Goal: Check status: Check status

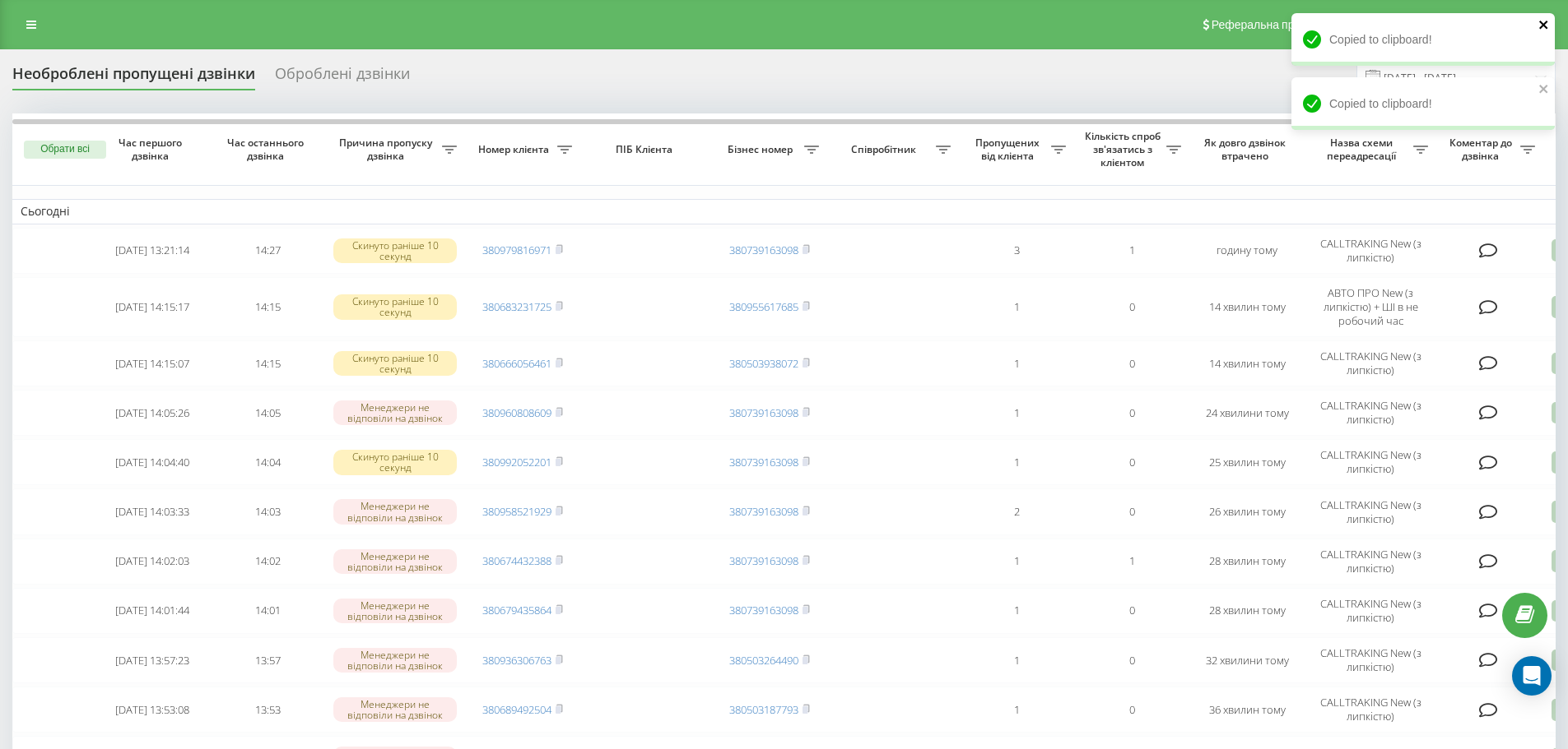
click at [1543, 29] on icon "close" at bounding box center [1543, 25] width 12 height 13
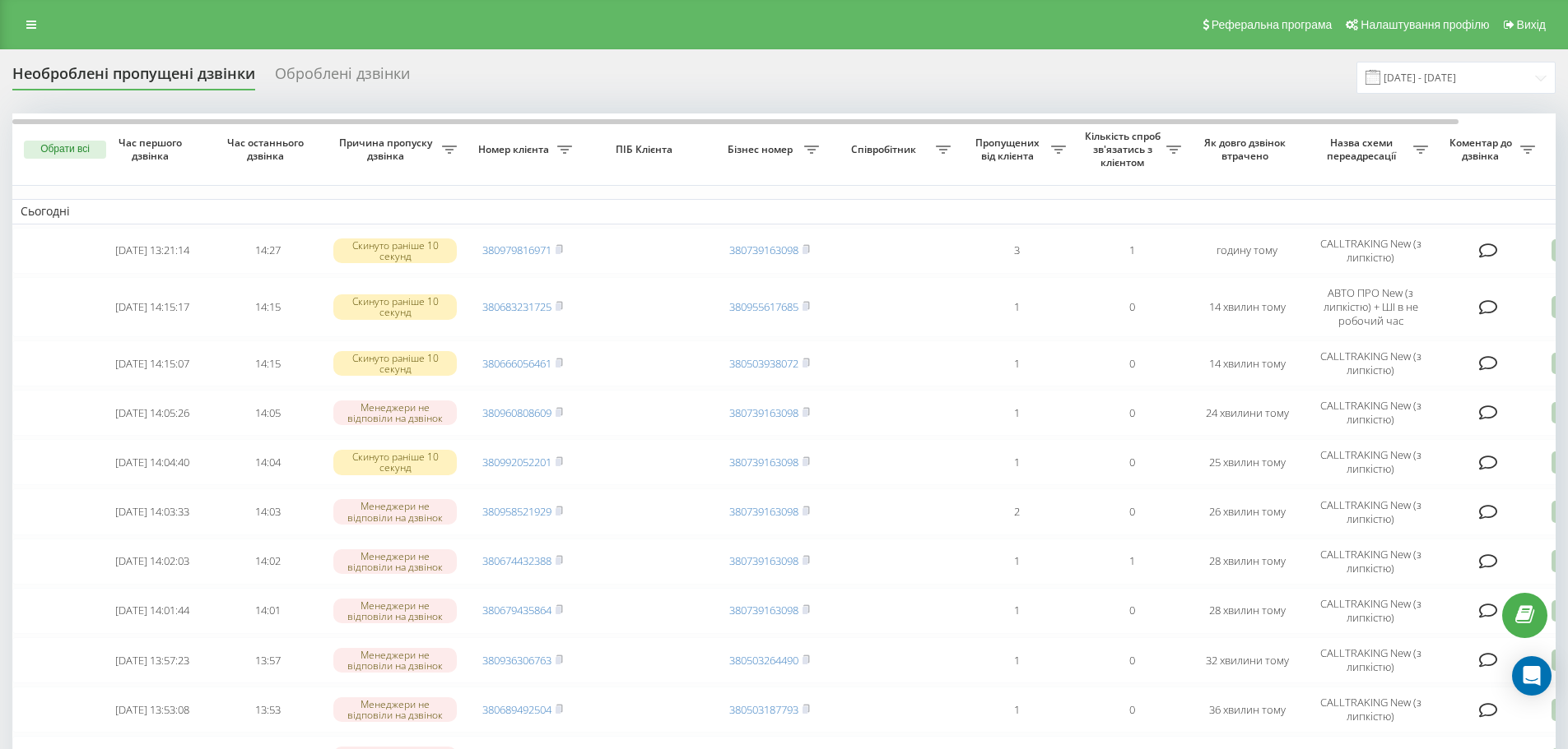
click at [1454, 72] on div "Copied to clipboard!" at bounding box center [1422, 45] width 263 height 65
click at [1460, 90] on input "[DATE] - [DATE]" at bounding box center [1456, 77] width 199 height 32
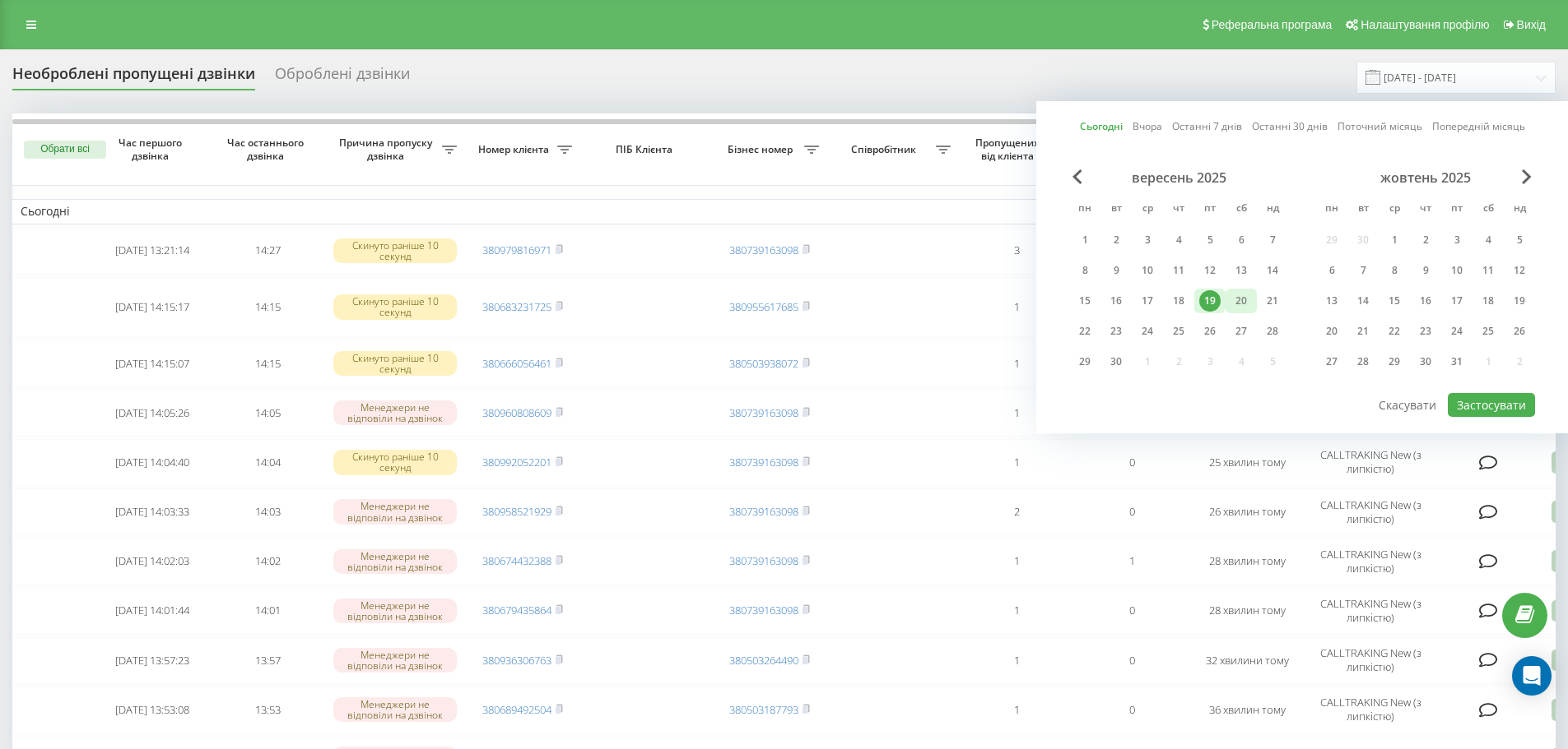
click at [1244, 302] on div "20" at bounding box center [1241, 301] width 22 height 22
click at [1207, 304] on div "19" at bounding box center [1210, 301] width 22 height 22
click at [1474, 408] on button "Застосувати" at bounding box center [1492, 405] width 87 height 24
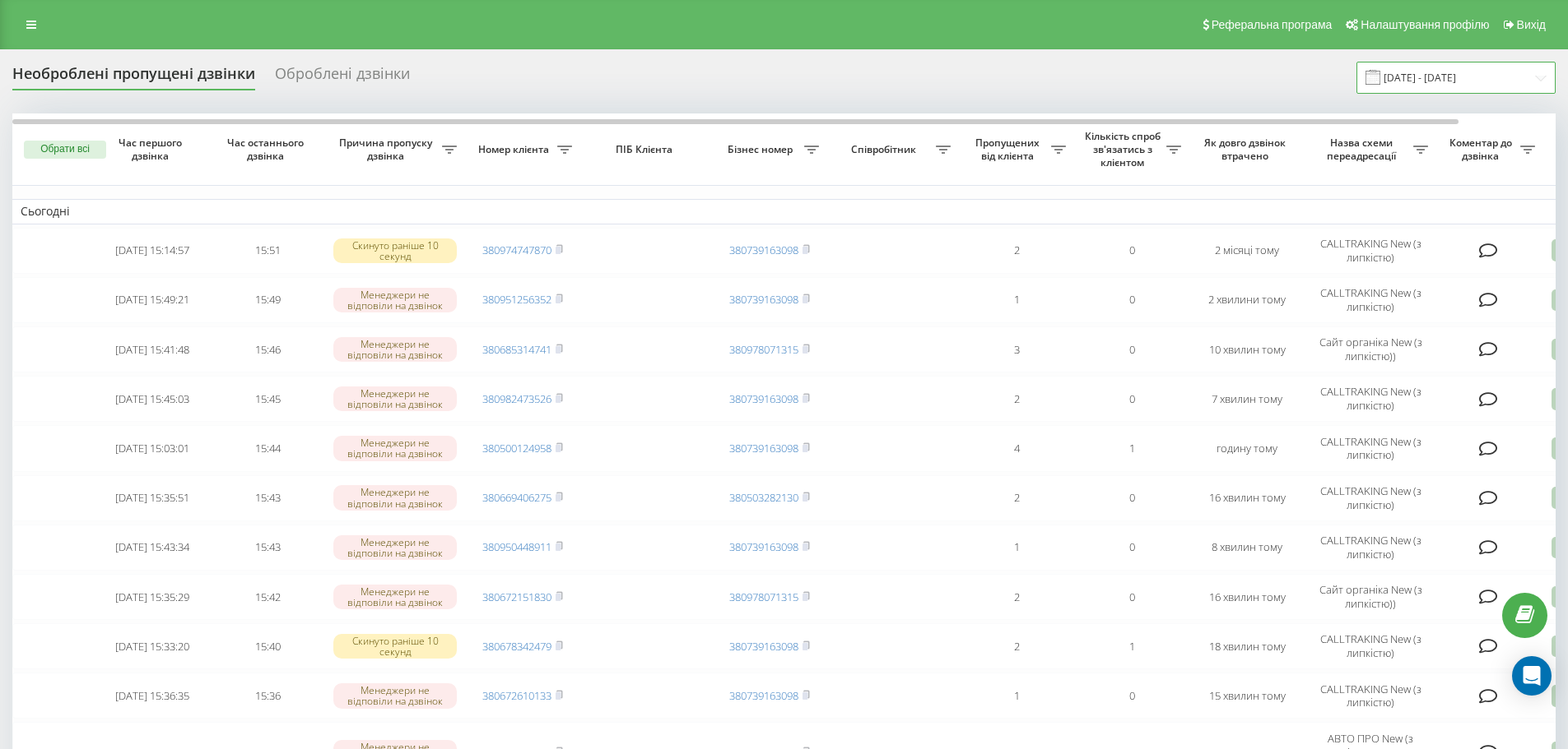
click at [1412, 70] on input "[DATE] - [DATE]" at bounding box center [1456, 77] width 199 height 32
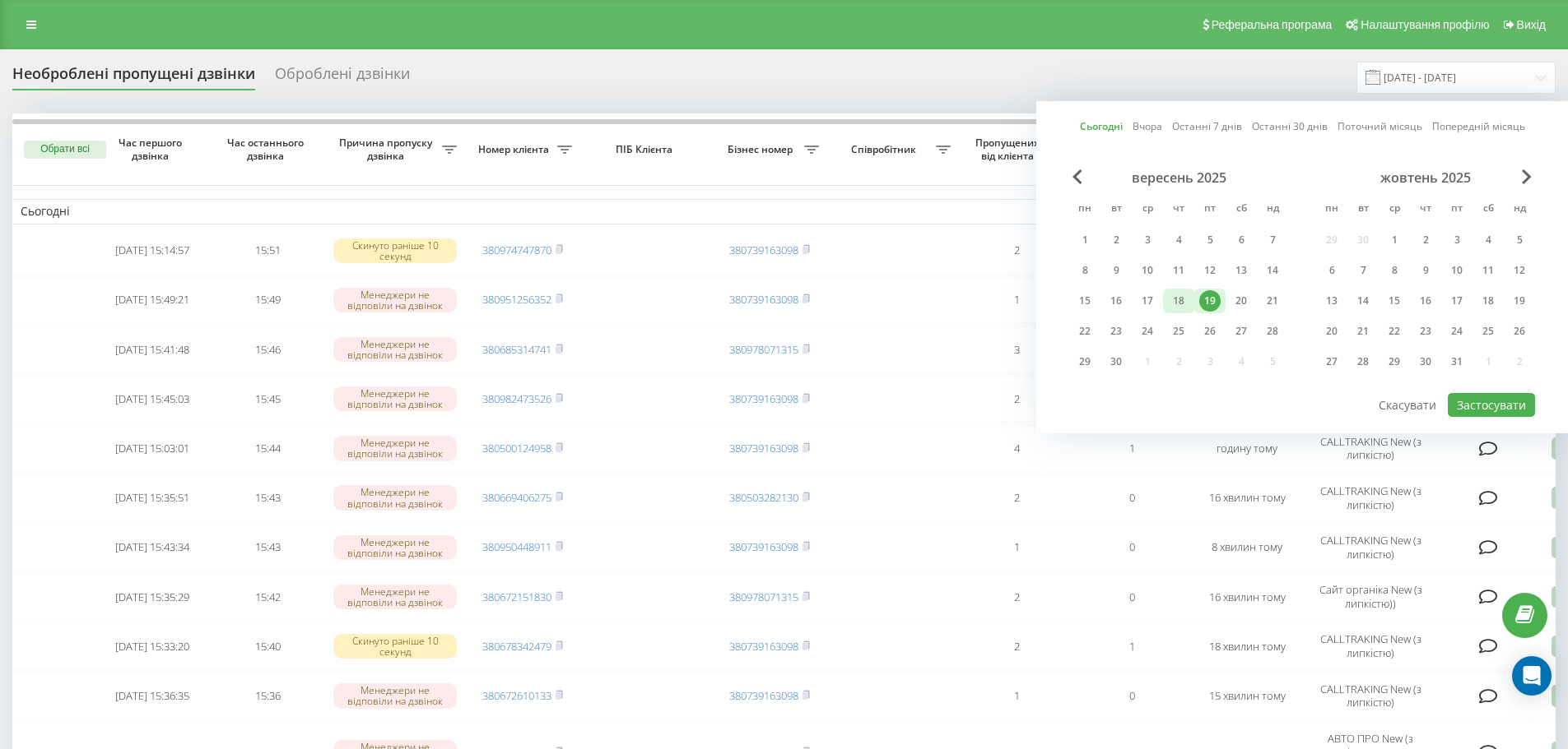
click at [1179, 303] on div "18" at bounding box center [1179, 301] width 22 height 22
click at [1202, 295] on div "19" at bounding box center [1210, 301] width 22 height 22
click at [1473, 396] on button "Застосувати" at bounding box center [1492, 405] width 87 height 24
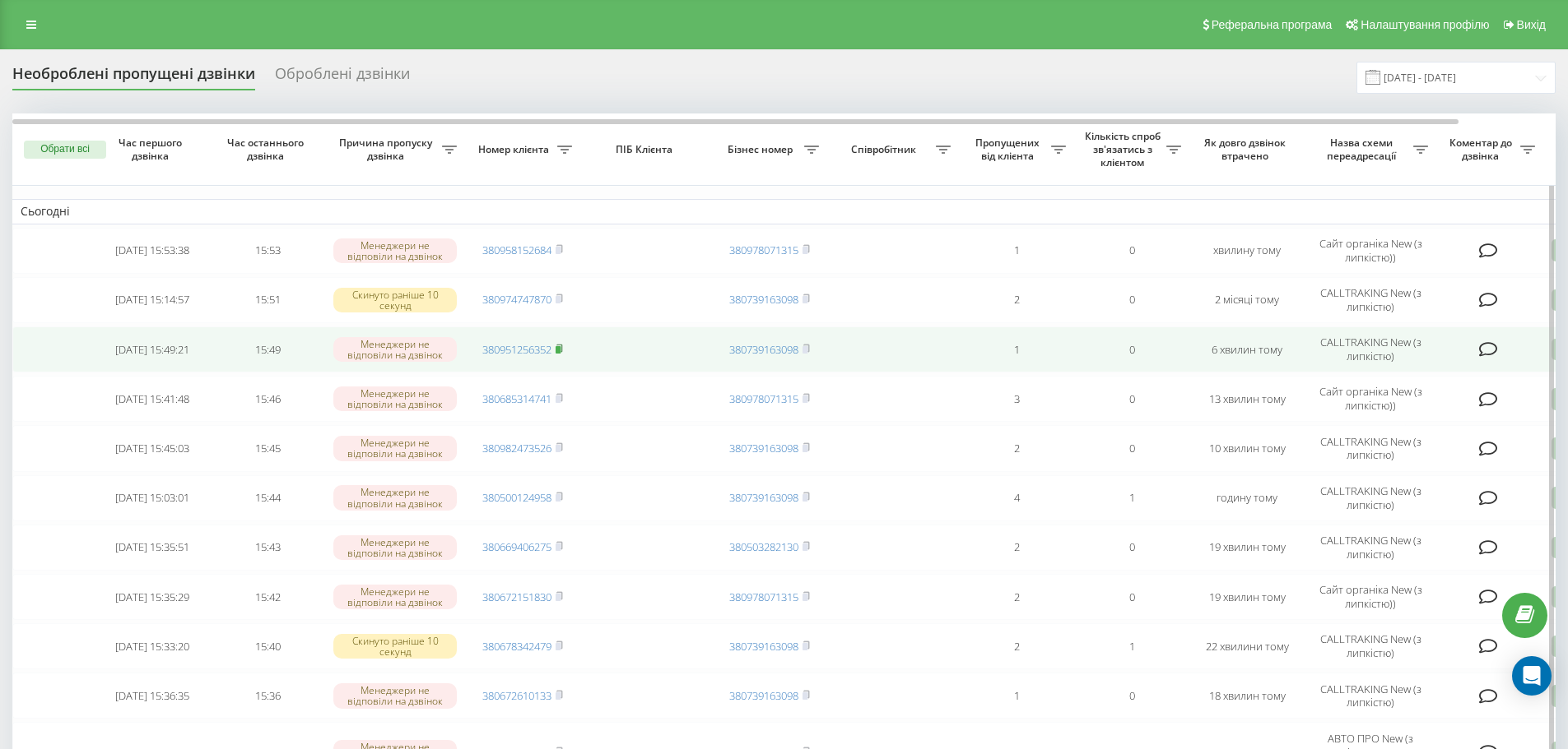
click at [563, 351] on icon at bounding box center [559, 349] width 7 height 10
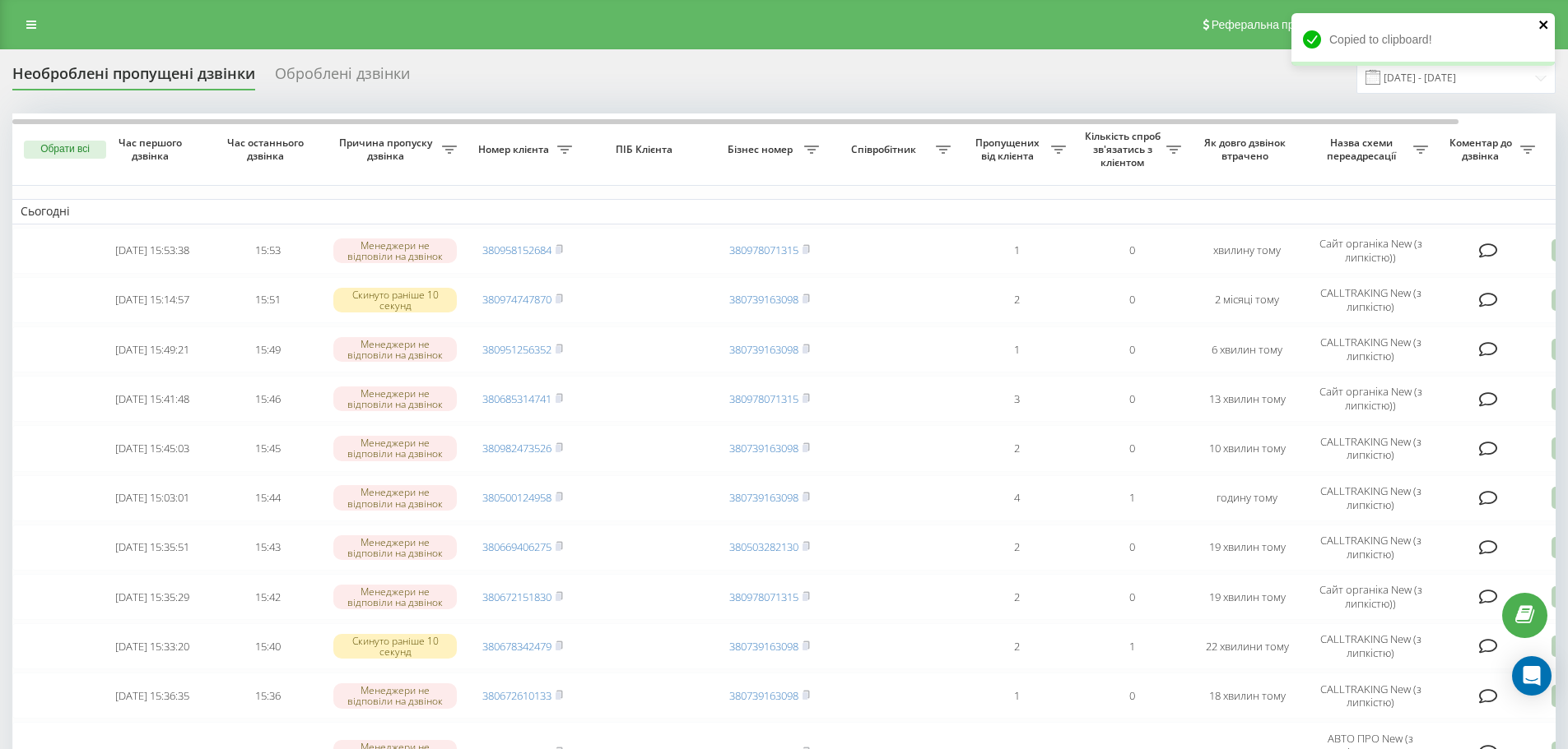
click at [1545, 20] on icon "close" at bounding box center [1543, 25] width 12 height 13
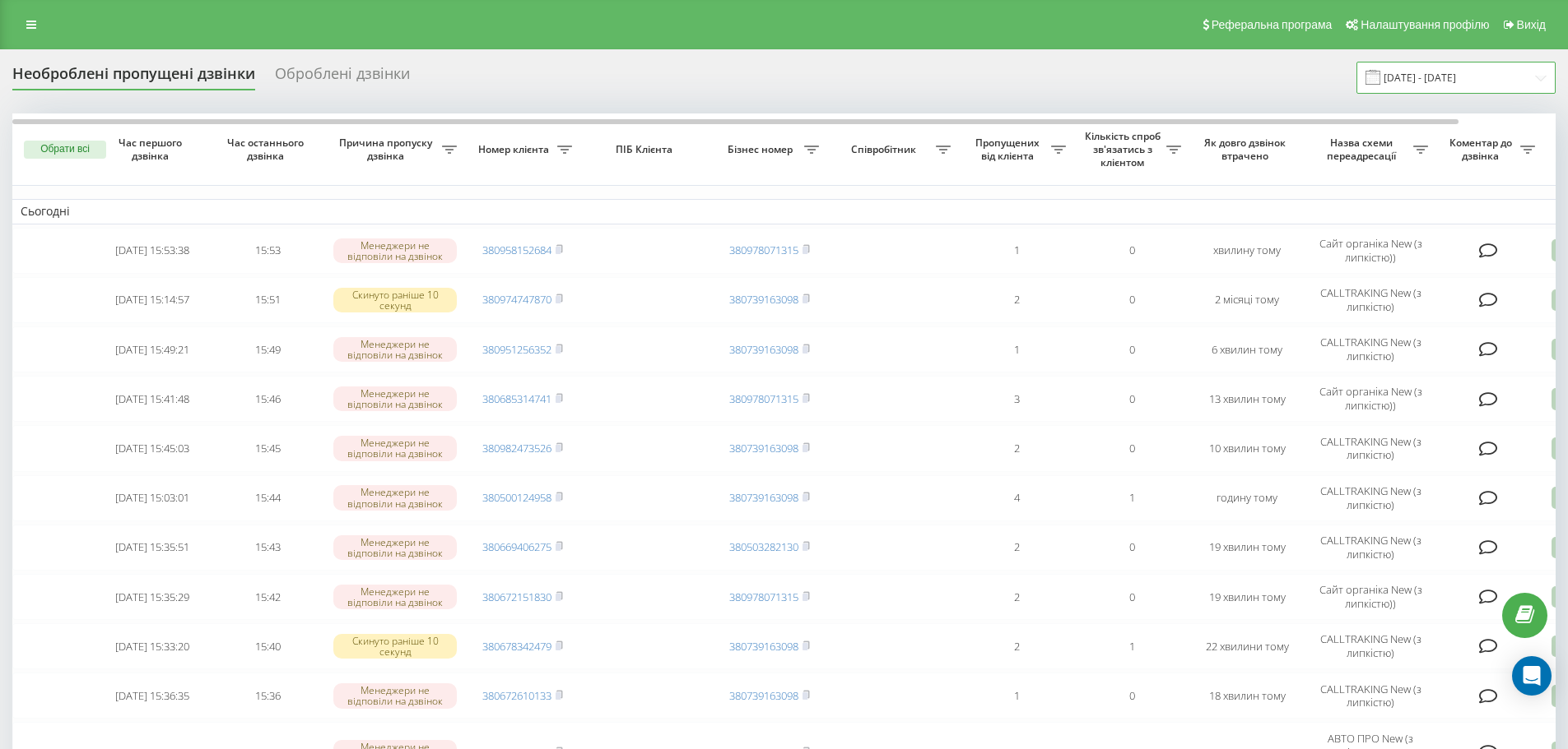
click at [1423, 85] on input "[DATE] - [DATE]" at bounding box center [1456, 77] width 199 height 32
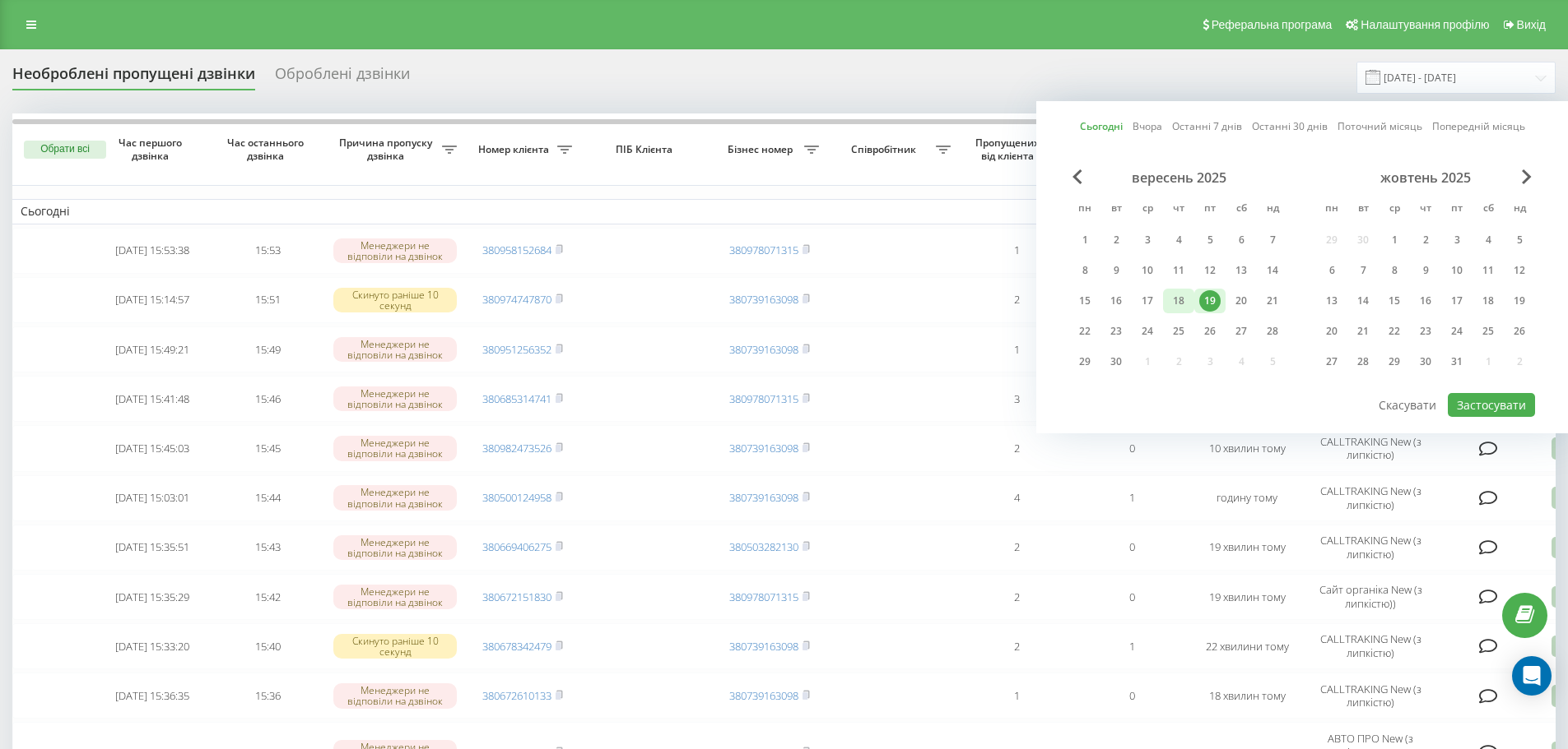
click at [1176, 296] on div "18" at bounding box center [1179, 301] width 22 height 22
click at [1203, 302] on div "19" at bounding box center [1210, 301] width 22 height 22
click at [1509, 410] on button "Застосувати" at bounding box center [1492, 405] width 87 height 24
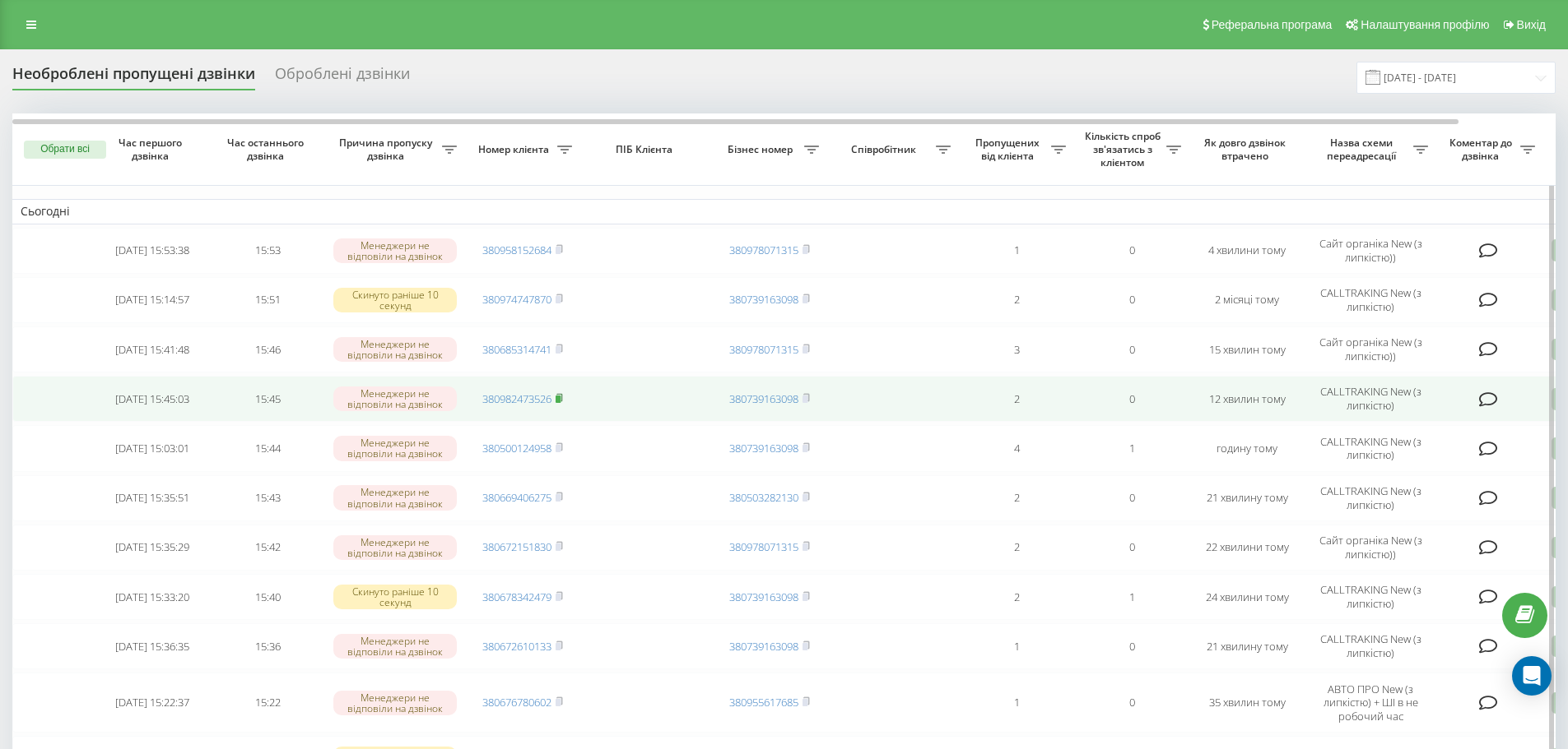
click at [557, 402] on icon at bounding box center [559, 398] width 7 height 10
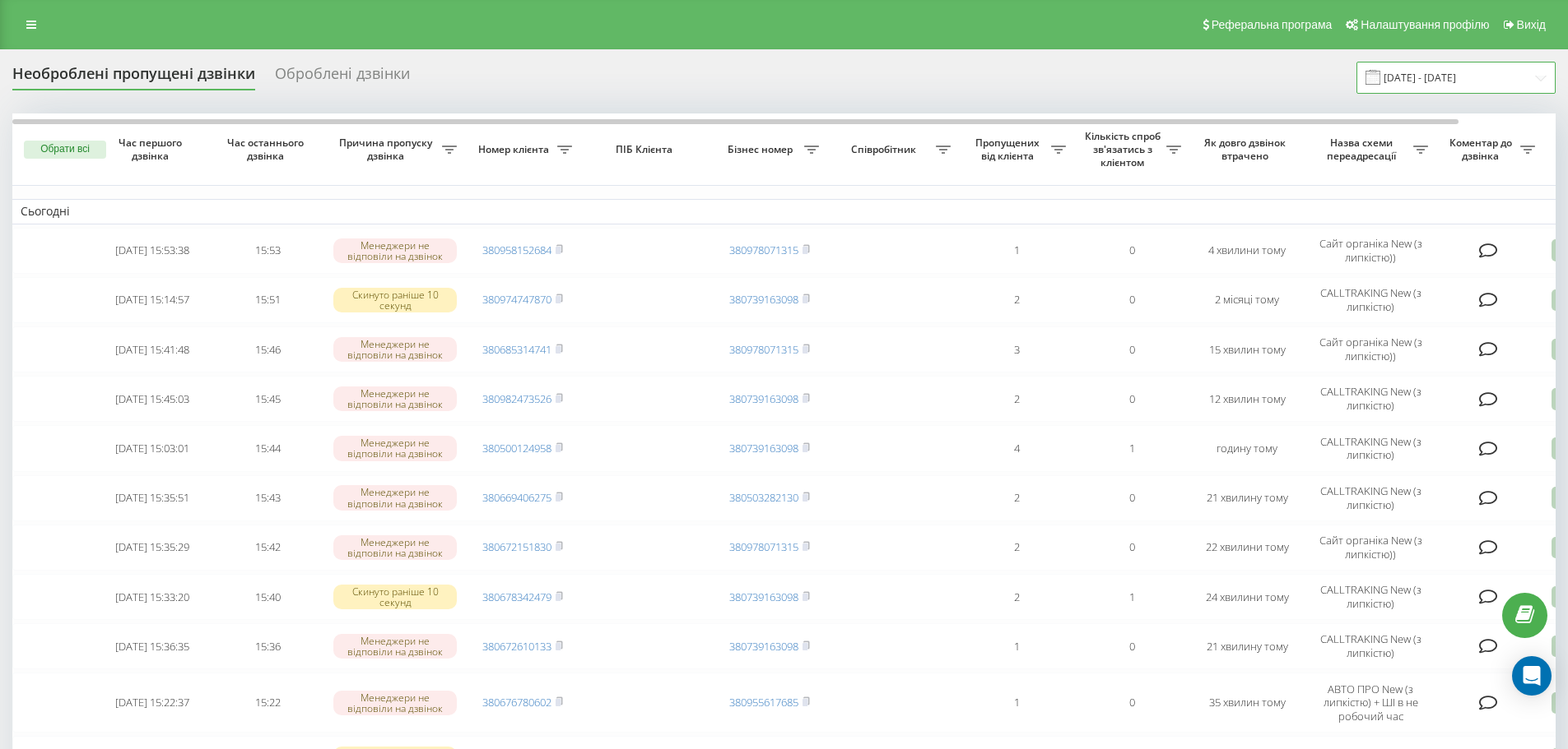
click at [1486, 74] on input "[DATE] - [DATE]" at bounding box center [1456, 77] width 199 height 32
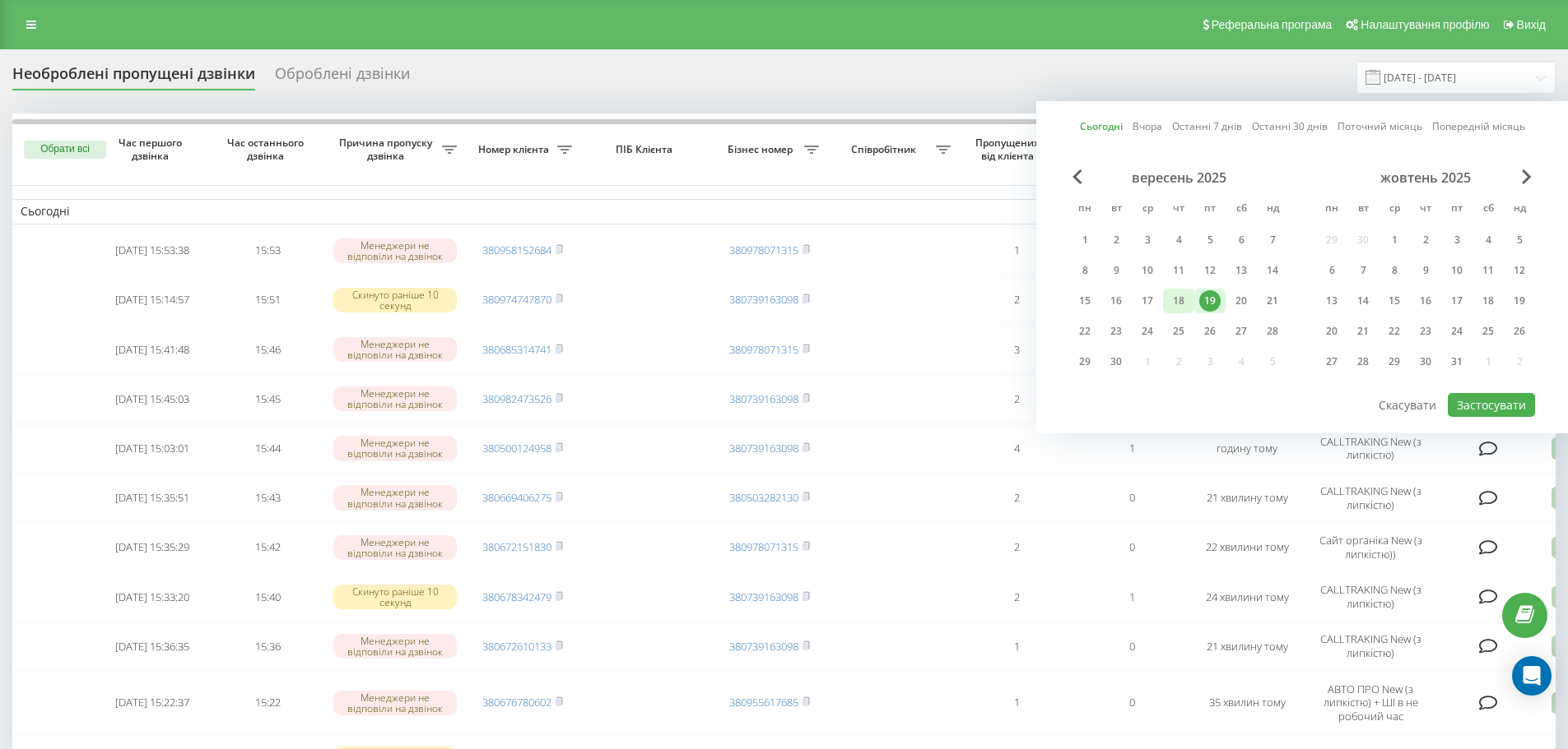
click at [1178, 309] on div "18" at bounding box center [1179, 301] width 22 height 22
click at [1204, 303] on div "19" at bounding box center [1210, 301] width 22 height 22
click at [1507, 399] on button "Застосувати" at bounding box center [1492, 405] width 87 height 24
